Goal: Find specific page/section: Find specific page/section

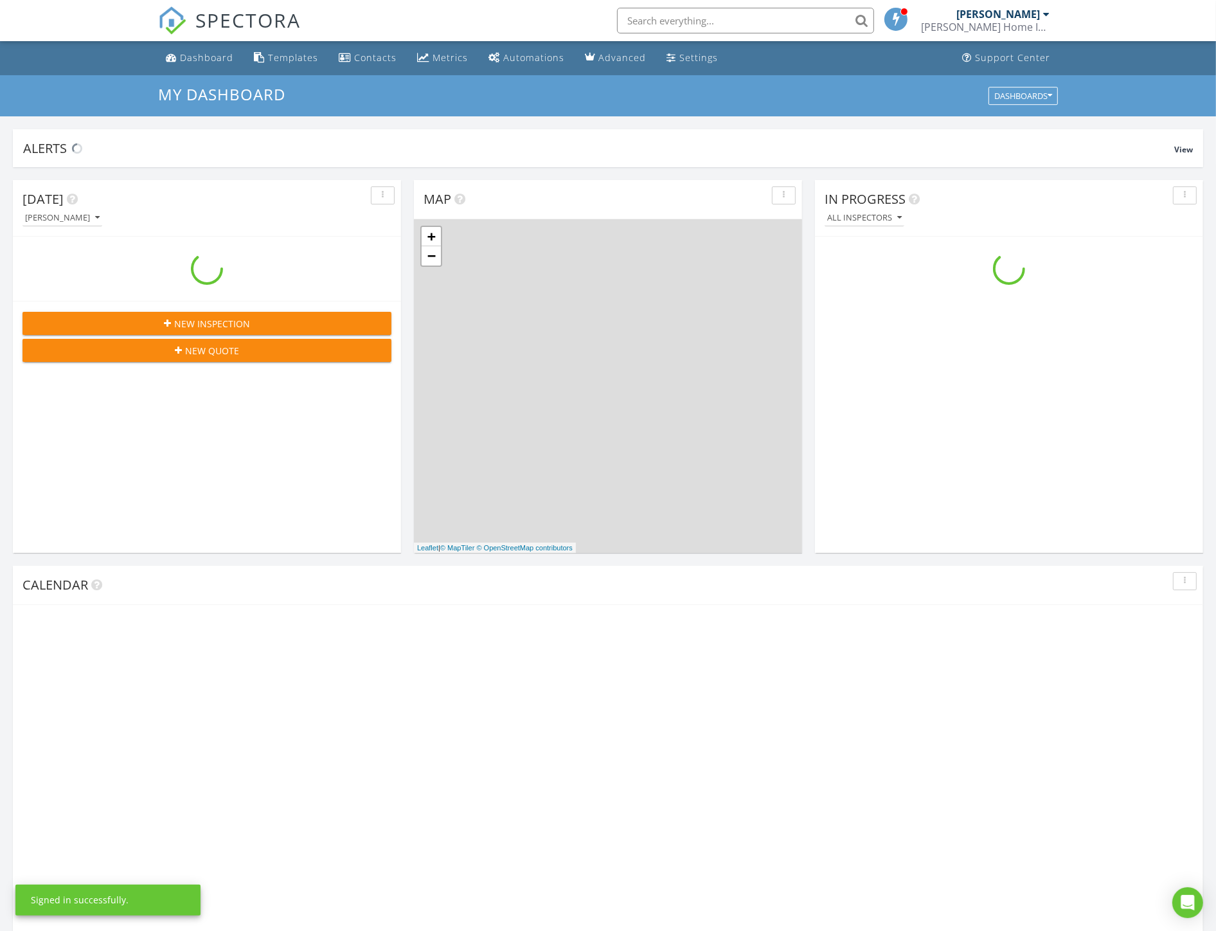
click at [798, 21] on input "text" at bounding box center [745, 21] width 257 height 26
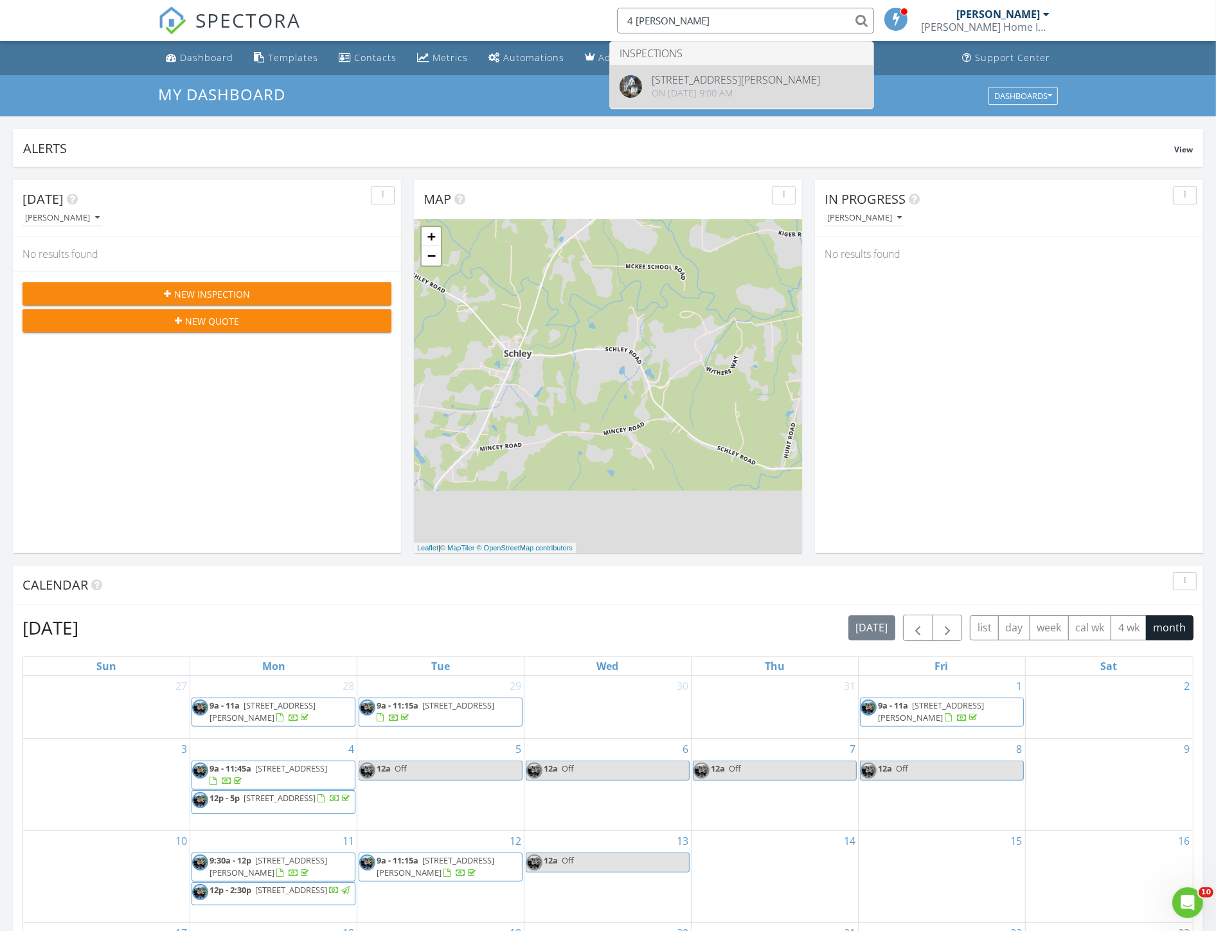
type input "4 burwell"
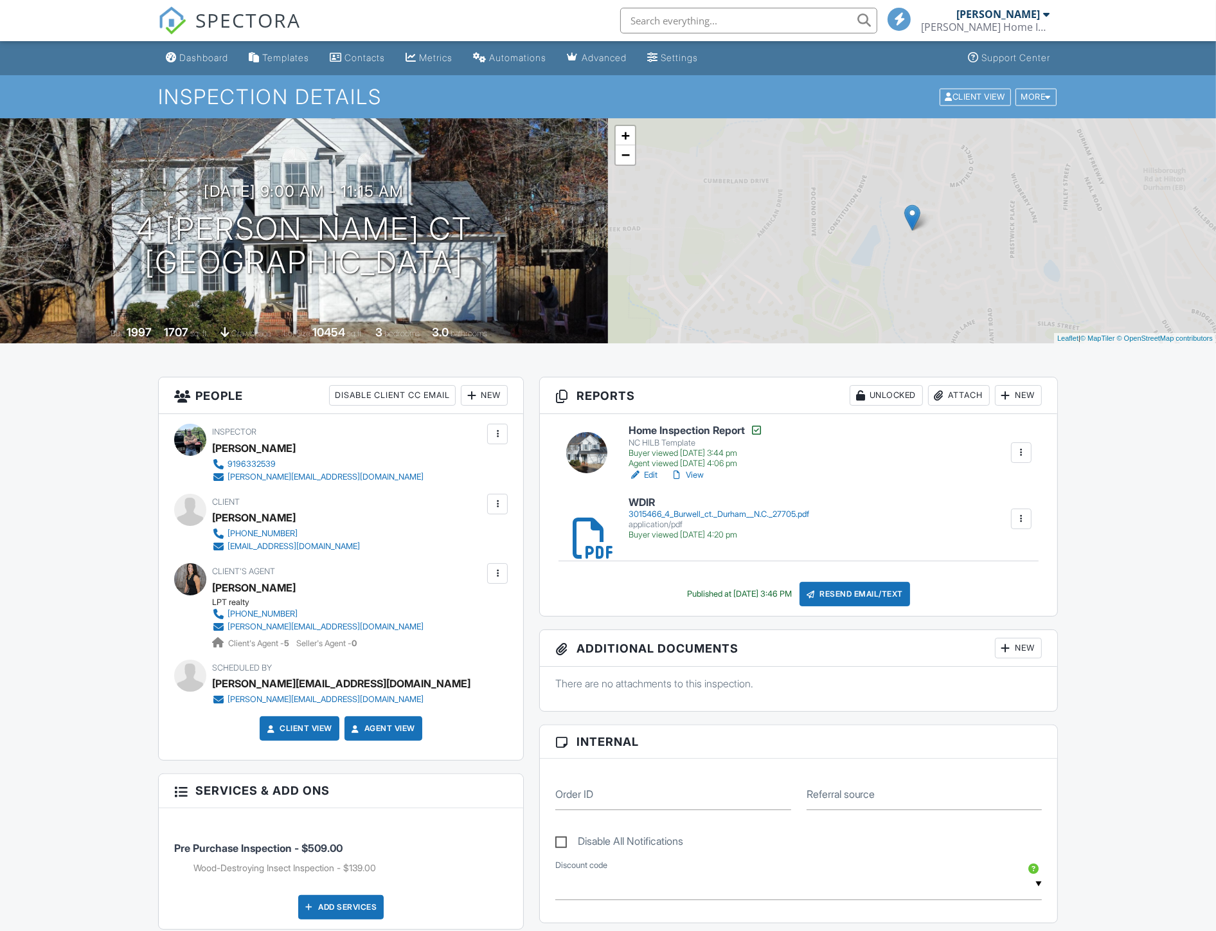
click at [696, 469] on link "View" at bounding box center [686, 475] width 33 height 13
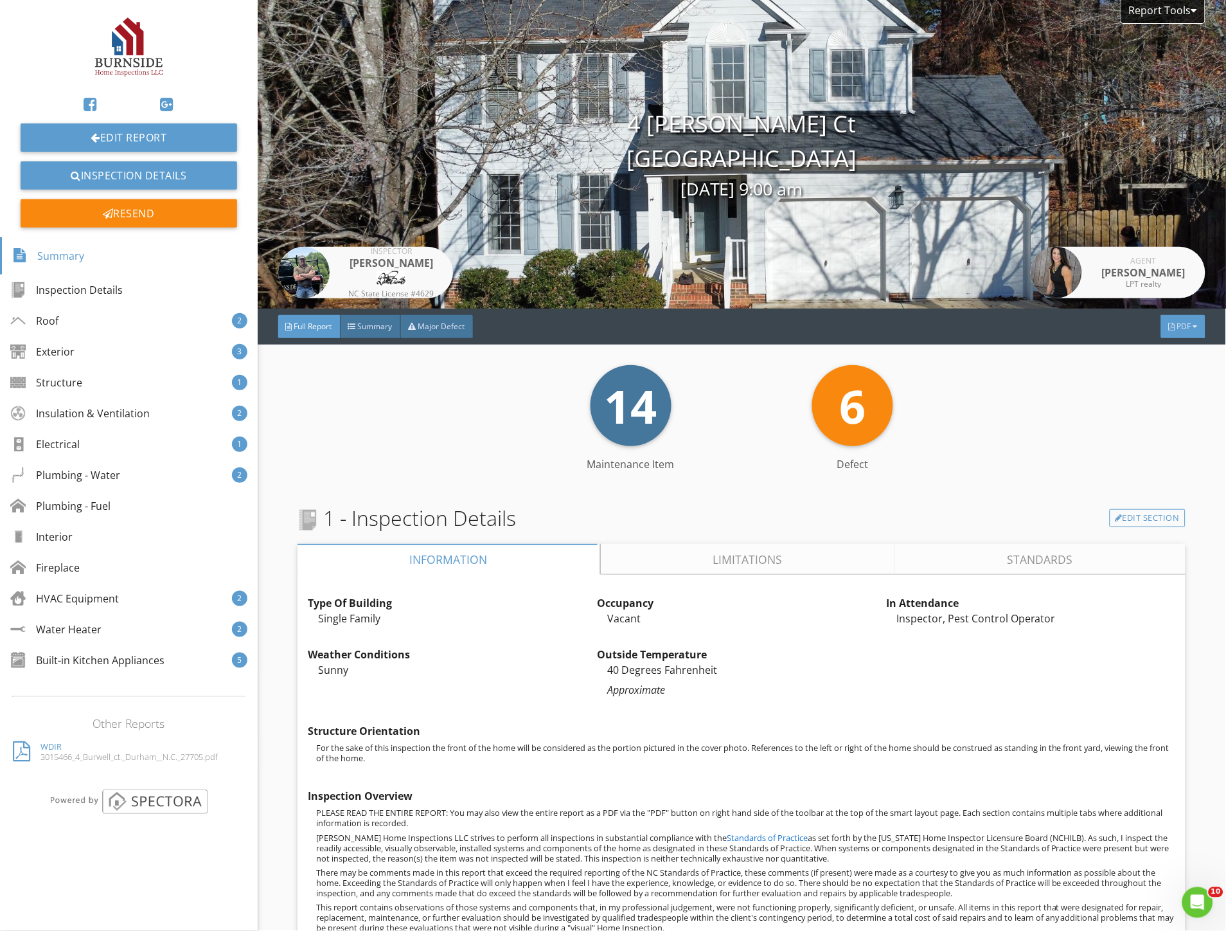
click at [1178, 325] on span "PDF" at bounding box center [1185, 326] width 14 height 11
click at [1165, 377] on div "Full Report" at bounding box center [1167, 376] width 82 height 15
